Goal: Find specific page/section: Find specific page/section

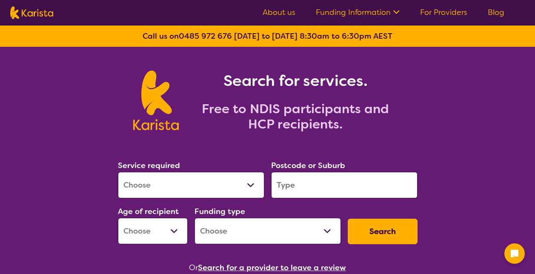
scroll to position [85, 0]
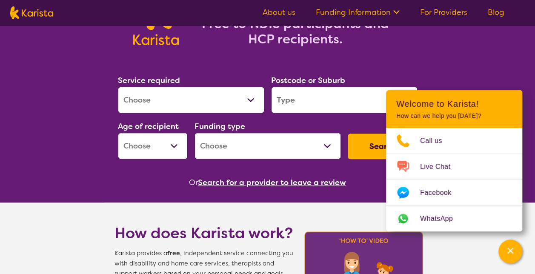
click at [254, 96] on select "Allied Health Assistant Assessment ([MEDICAL_DATA] or [MEDICAL_DATA]) Behaviour…" at bounding box center [191, 100] width 146 height 26
select select "Speech therapy"
click at [118, 87] on select "Allied Health Assistant Assessment ([MEDICAL_DATA] or [MEDICAL_DATA]) Behaviour…" at bounding box center [191, 100] width 146 height 26
click at [324, 105] on input "search" at bounding box center [344, 100] width 146 height 26
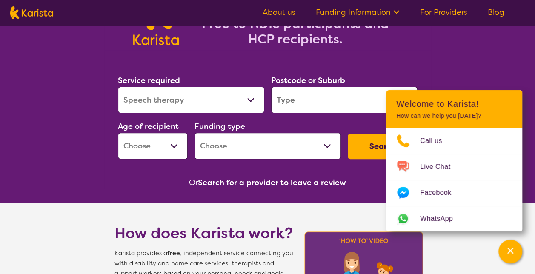
click at [487, 48] on div "Search for services. Free to NDIS participants and HCP recipients." at bounding box center [267, 6] width 535 height 88
drag, startPoint x: 490, startPoint y: 38, endPoint x: 367, endPoint y: 50, distance: 124.0
click at [367, 50] on section "Service required Allied Health Assistant Assessment ([MEDICAL_DATA] or [MEDICAL…" at bounding box center [267, 119] width 327 height 139
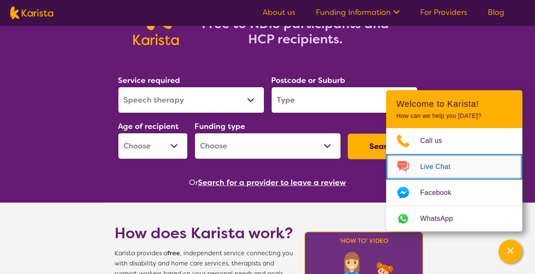
click at [428, 164] on span "Live Chat" at bounding box center [440, 166] width 40 height 13
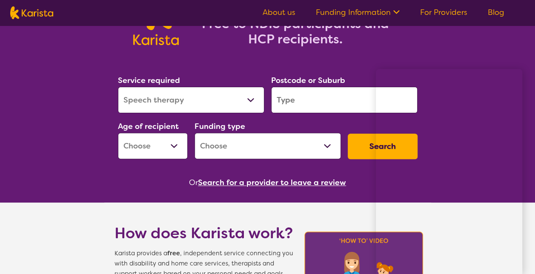
drag, startPoint x: 429, startPoint y: 164, endPoint x: 354, endPoint y: 183, distance: 77.9
click at [354, 183] on div "Or Search for a provider to leave a review" at bounding box center [267, 182] width 306 height 13
